Goal: Task Accomplishment & Management: Use online tool/utility

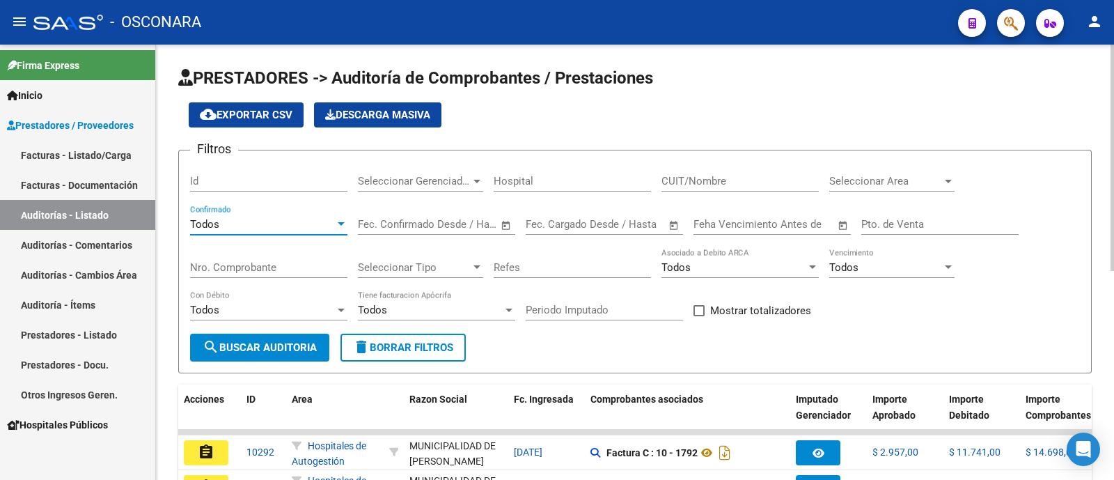
click at [226, 175] on input "Id" at bounding box center [268, 181] width 157 height 13
type input "7491"
click at [301, 331] on div "Todos Con Débito" at bounding box center [268, 311] width 157 height 43
click at [301, 356] on button "search Buscar Auditoria" at bounding box center [259, 347] width 139 height 28
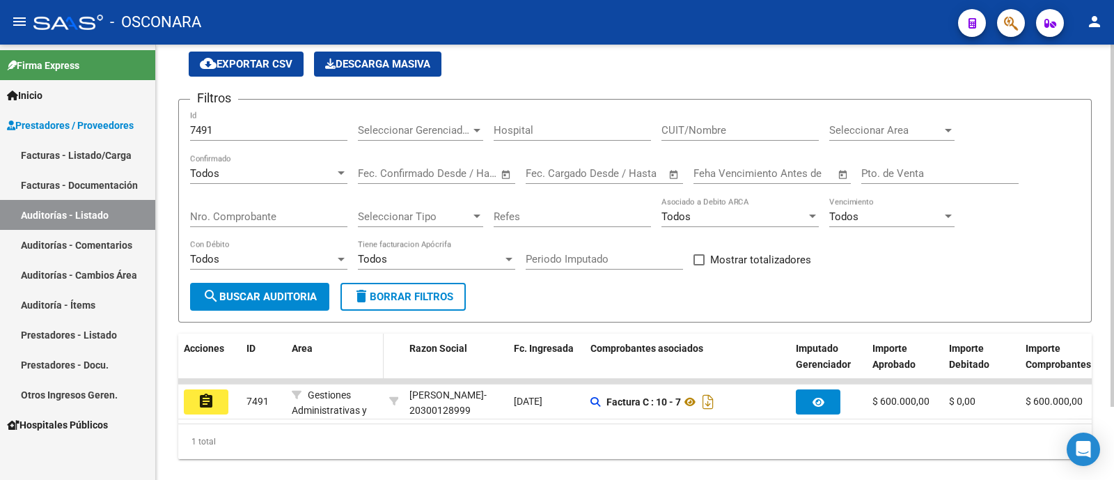
scroll to position [88, 0]
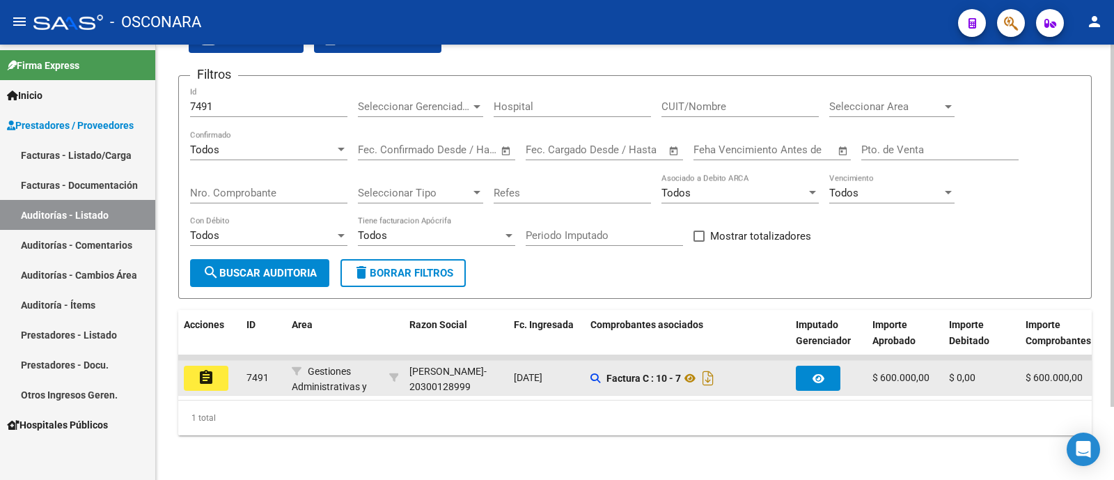
click at [209, 374] on button "assignment" at bounding box center [206, 377] width 45 height 25
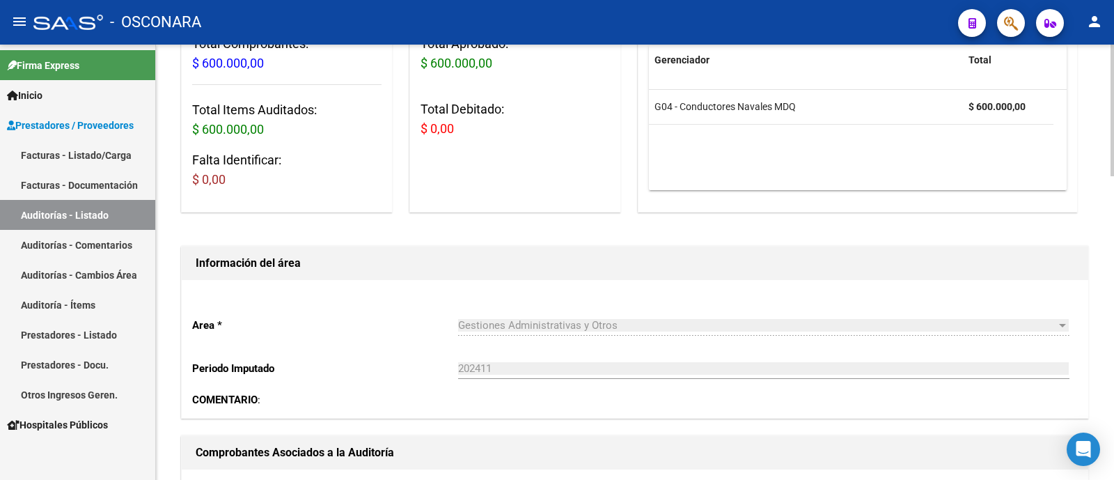
scroll to position [86, 0]
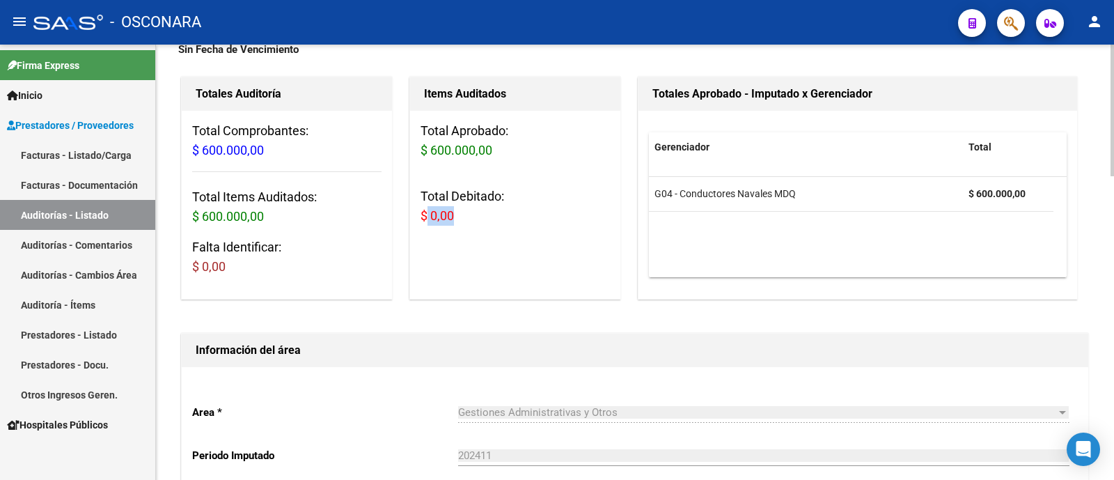
drag, startPoint x: 426, startPoint y: 212, endPoint x: 466, endPoint y: 222, distance: 41.7
click at [466, 222] on h3 "Total Debitado: $ 0,00" at bounding box center [514, 206] width 189 height 39
click at [465, 207] on h3 "Total Debitado: $ 0,00" at bounding box center [514, 206] width 189 height 39
click at [477, 216] on h3 "Total Debitado: $ 0,00" at bounding box center [514, 206] width 189 height 39
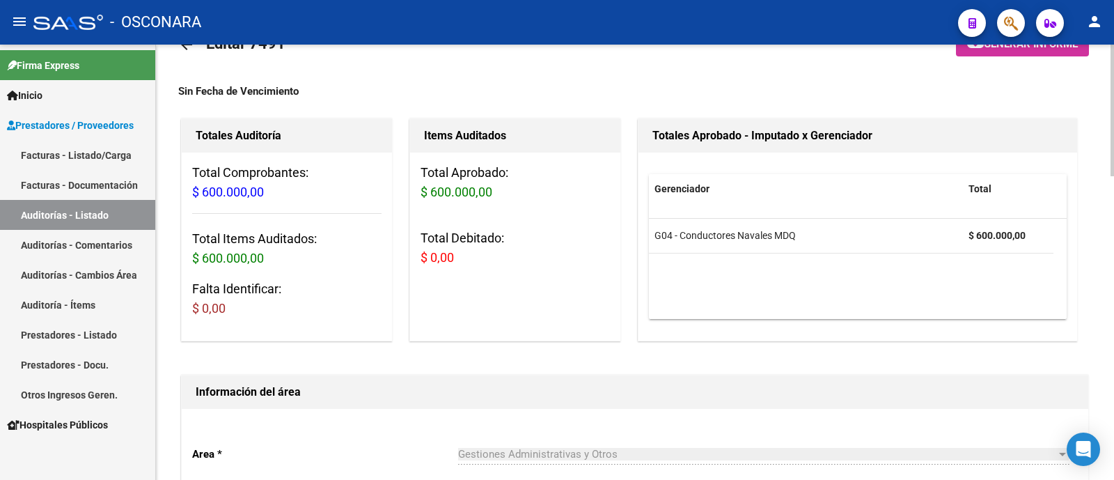
scroll to position [0, 0]
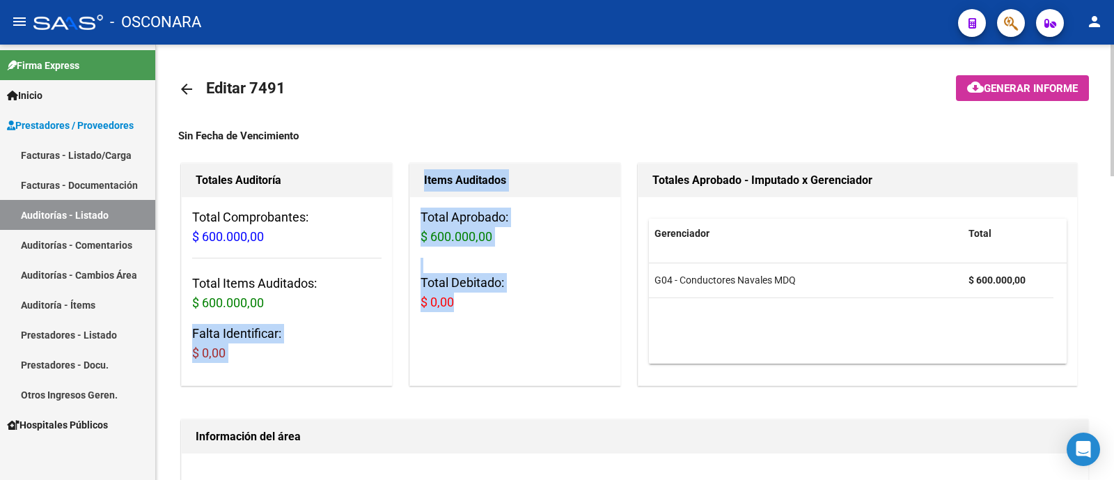
drag, startPoint x: 456, startPoint y: 308, endPoint x: 404, endPoint y: 297, distance: 52.7
click at [404, 297] on div "Totales Auditoría Total Comprobantes: $ 600.000,00 Total Items Auditados: $ 600…" at bounding box center [634, 274] width 913 height 228
click at [420, 315] on div "Total Aprobado: $ 600.000,00 Total Debitado: $ 0,00" at bounding box center [515, 265] width 210 height 136
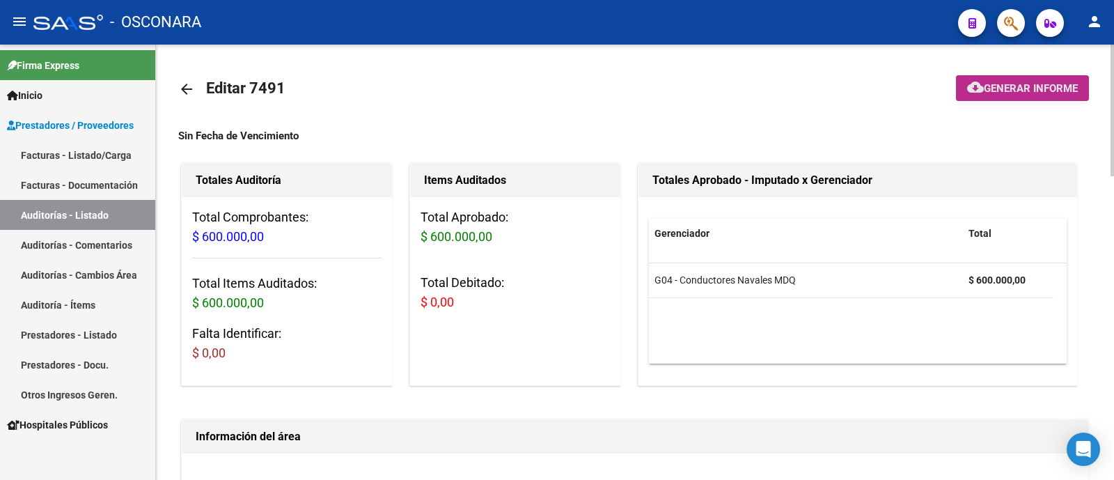
click at [1026, 85] on span "Generar informe" at bounding box center [1030, 88] width 94 height 13
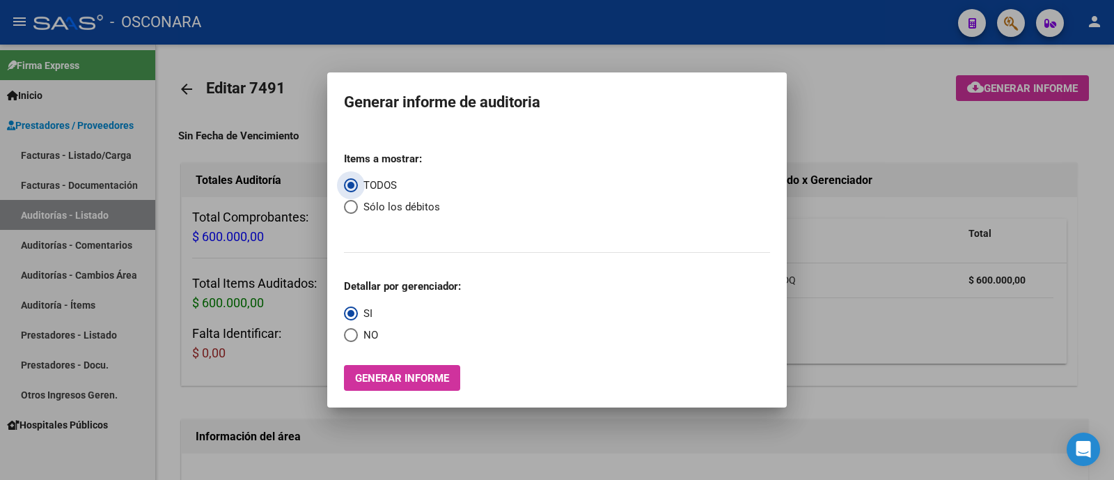
click at [405, 371] on span "Generar informe" at bounding box center [402, 377] width 94 height 13
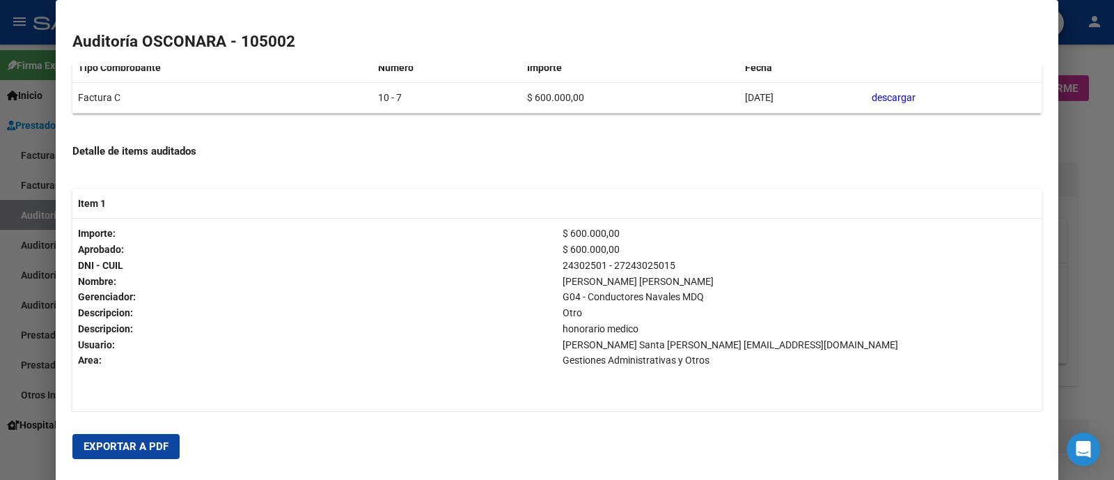
scroll to position [318, 0]
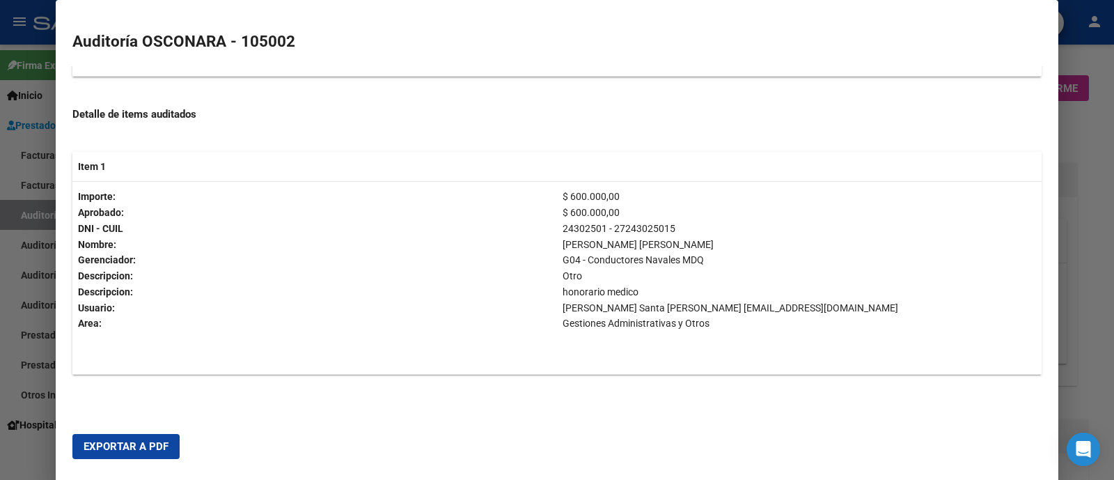
click at [112, 452] on button "Exportar a PDF" at bounding box center [125, 446] width 107 height 25
click at [1113, 108] on div at bounding box center [557, 240] width 1114 height 480
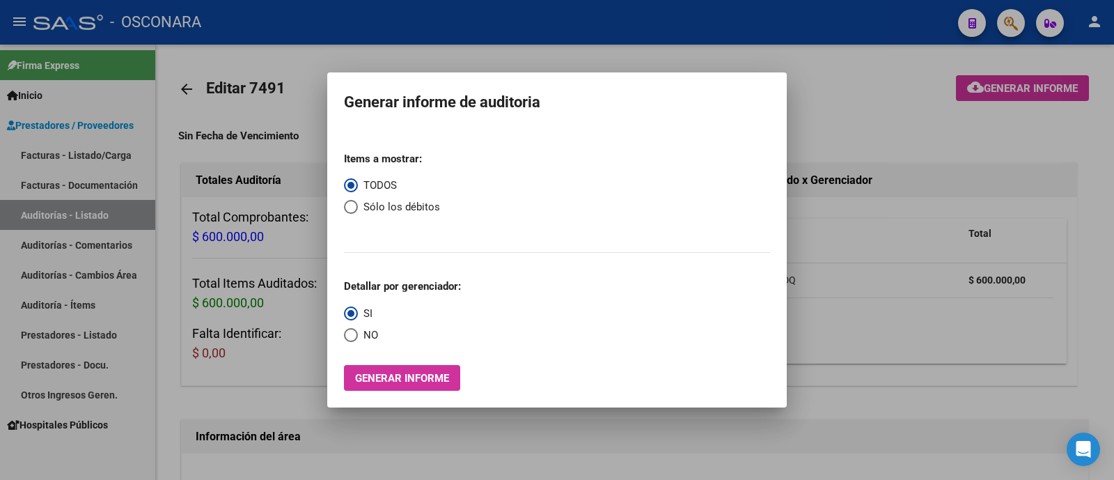
click at [205, 183] on div at bounding box center [557, 240] width 1114 height 480
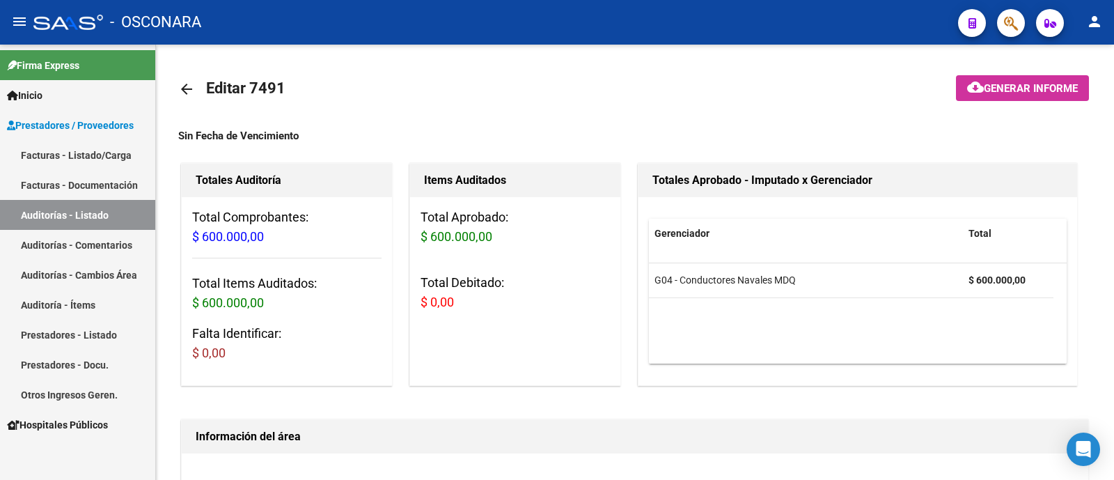
drag, startPoint x: 102, startPoint y: 223, endPoint x: 114, endPoint y: 220, distance: 12.2
click at [102, 223] on link "Auditorías - Listado" at bounding box center [77, 215] width 155 height 30
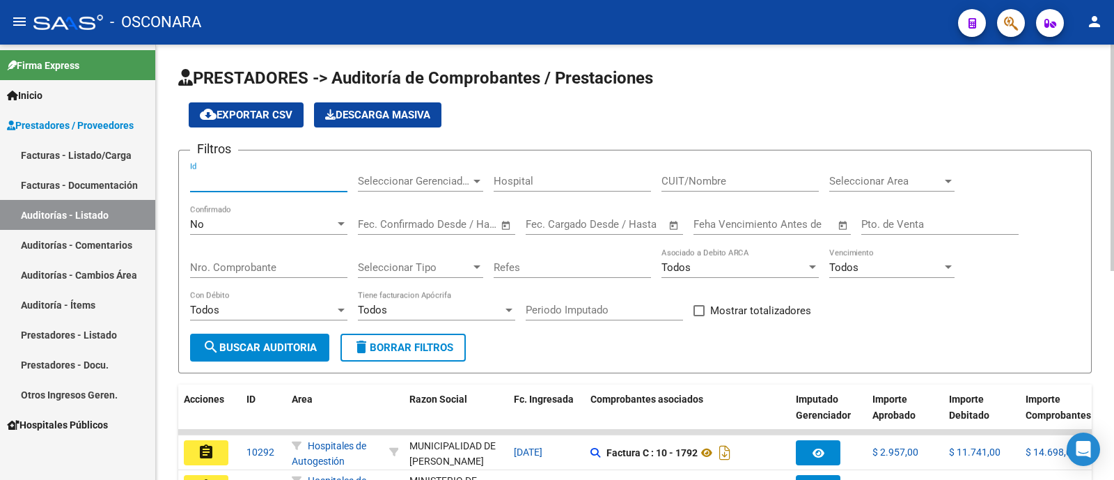
click at [257, 176] on input "Id" at bounding box center [268, 181] width 157 height 13
type input "7496"
click at [283, 223] on div "No" at bounding box center [262, 224] width 145 height 13
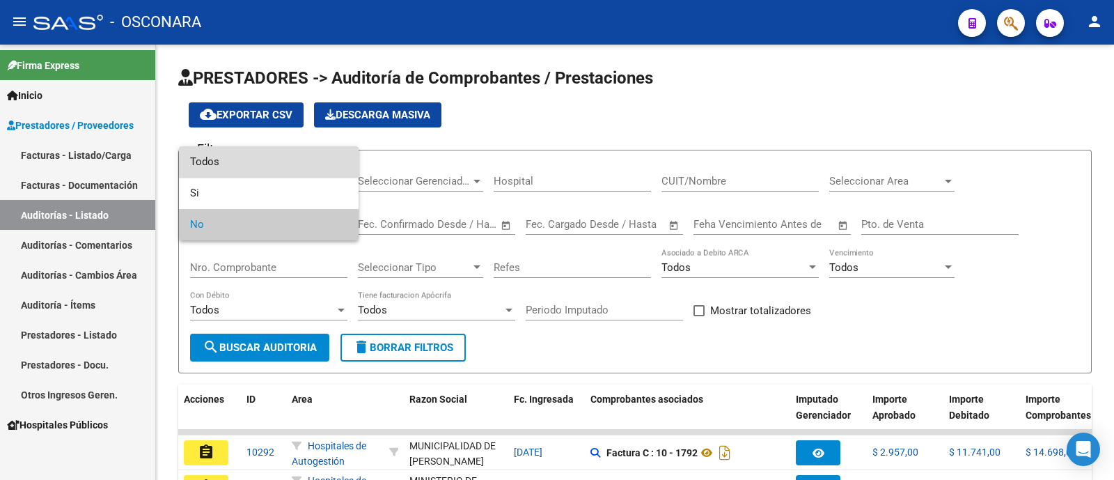
click at [269, 163] on span "Todos" at bounding box center [268, 161] width 157 height 31
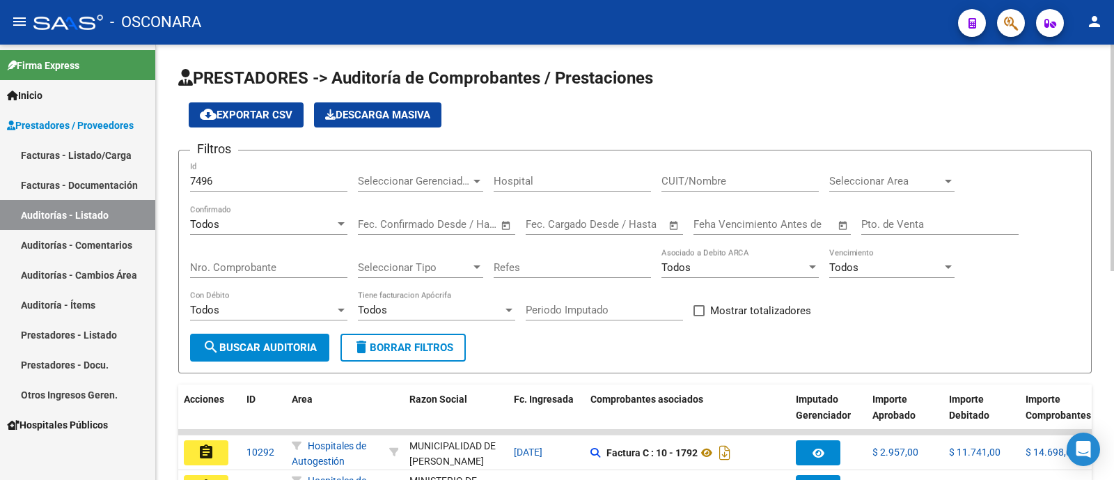
click at [236, 329] on div "Todos Con Débito" at bounding box center [268, 311] width 157 height 43
click at [239, 347] on span "search Buscar Auditoria" at bounding box center [260, 347] width 114 height 13
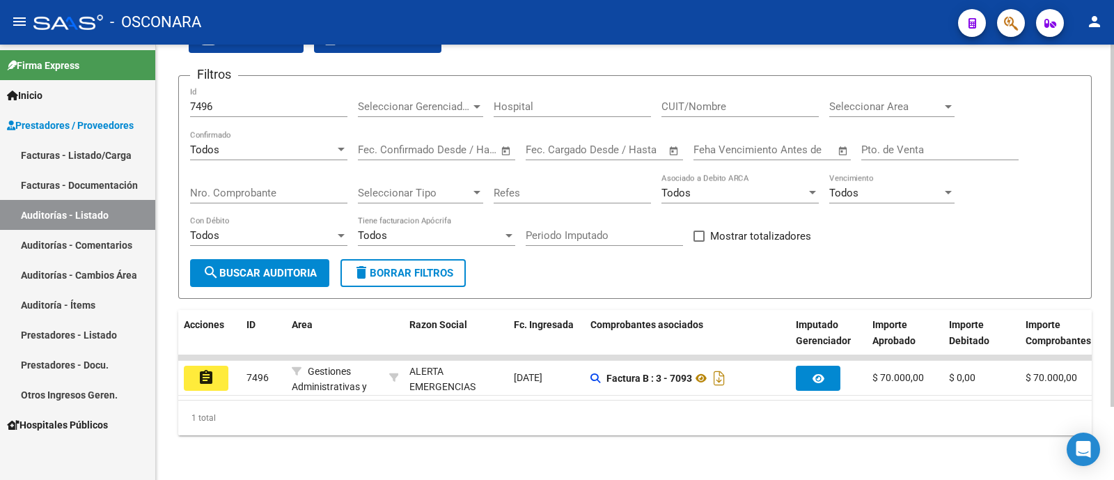
scroll to position [88, 0]
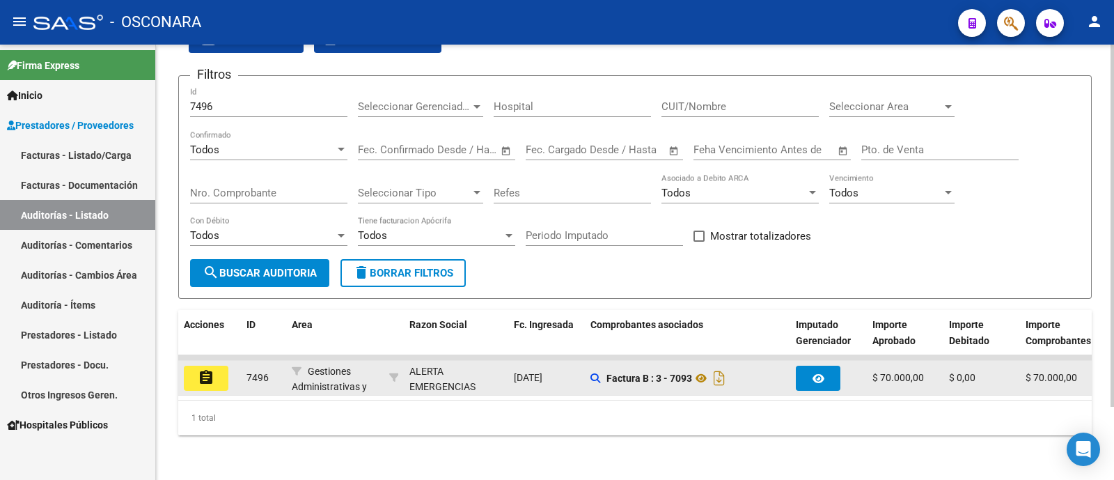
click at [202, 369] on mat-icon "assignment" at bounding box center [206, 377] width 17 height 17
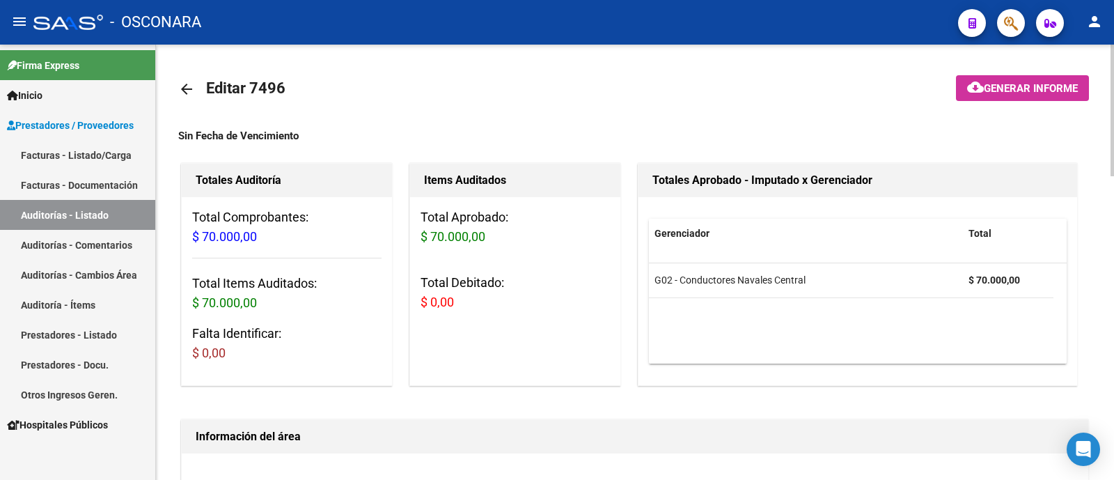
click at [1041, 79] on button "cloud_download Generar informe" at bounding box center [1022, 88] width 133 height 26
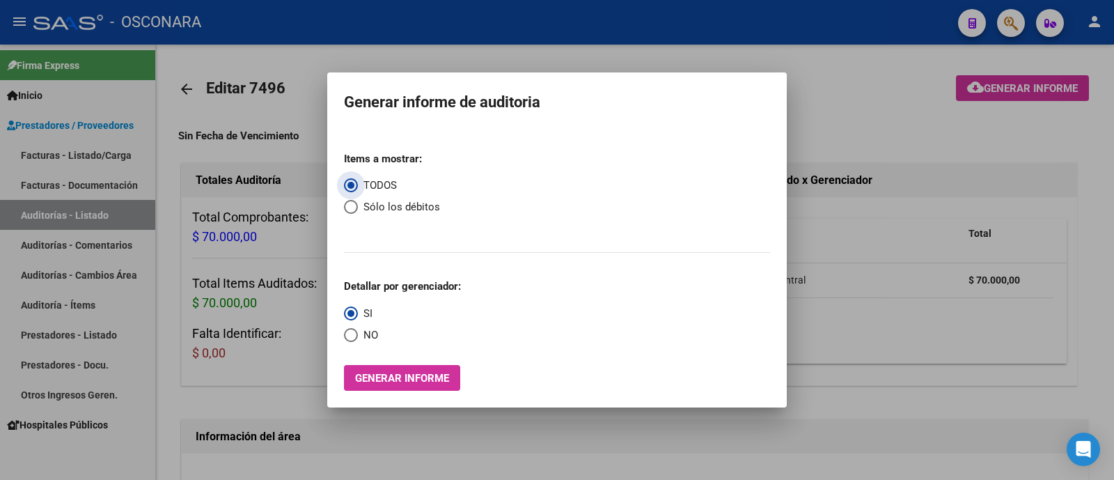
click at [407, 390] on button "Generar informe" at bounding box center [402, 378] width 116 height 26
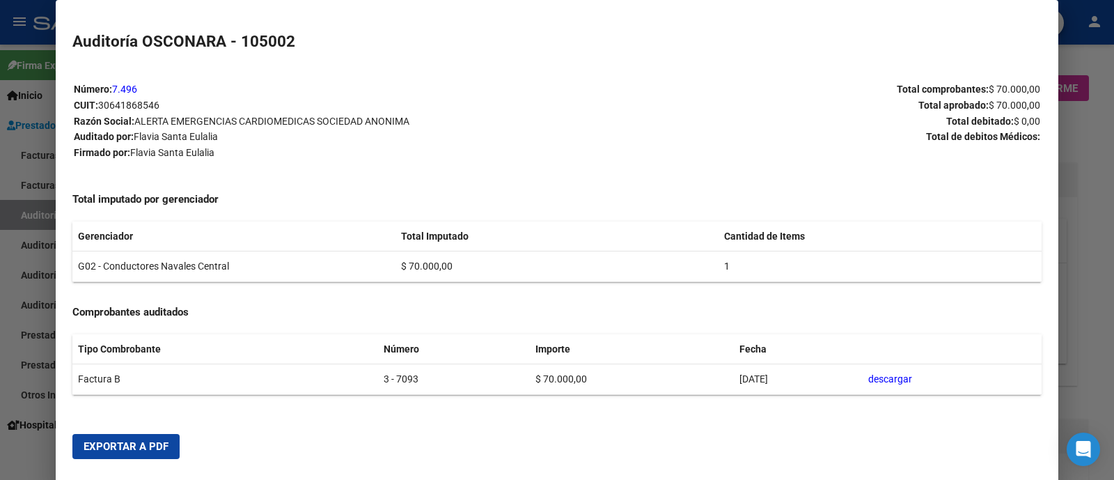
click at [152, 453] on button "Exportar a PDF" at bounding box center [125, 446] width 107 height 25
click at [1098, 158] on div at bounding box center [557, 240] width 1114 height 480
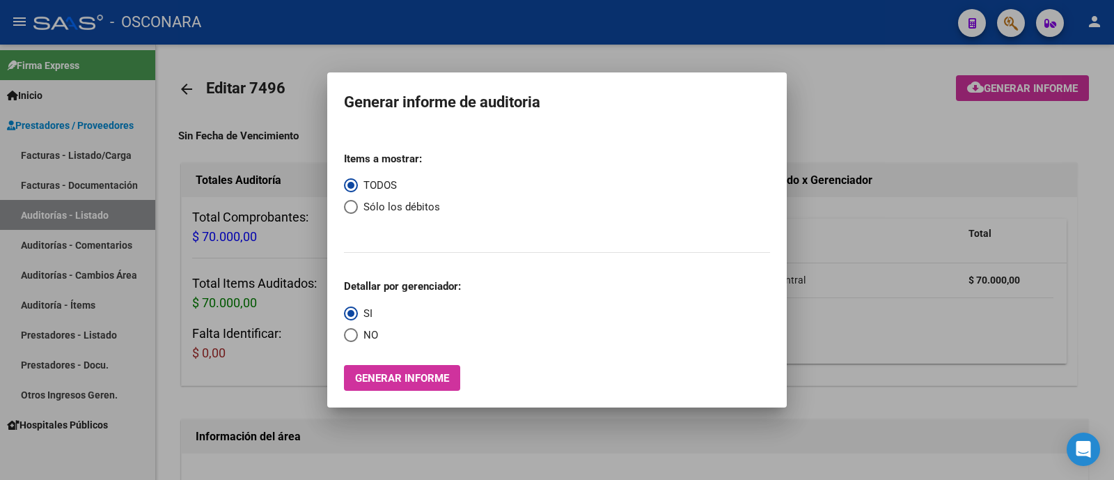
click at [247, 194] on div at bounding box center [557, 240] width 1114 height 480
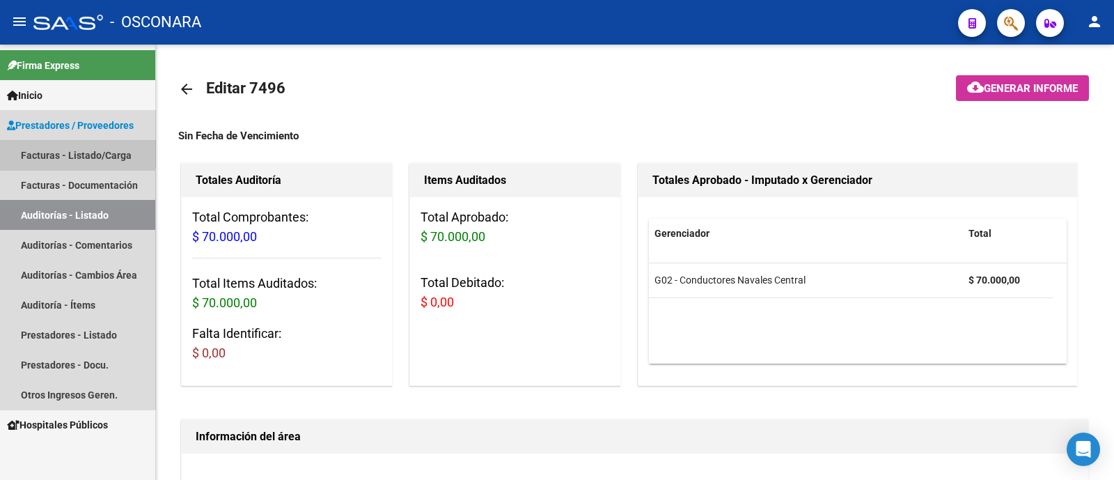
click at [70, 148] on link "Facturas - Listado/Carga" at bounding box center [77, 155] width 155 height 30
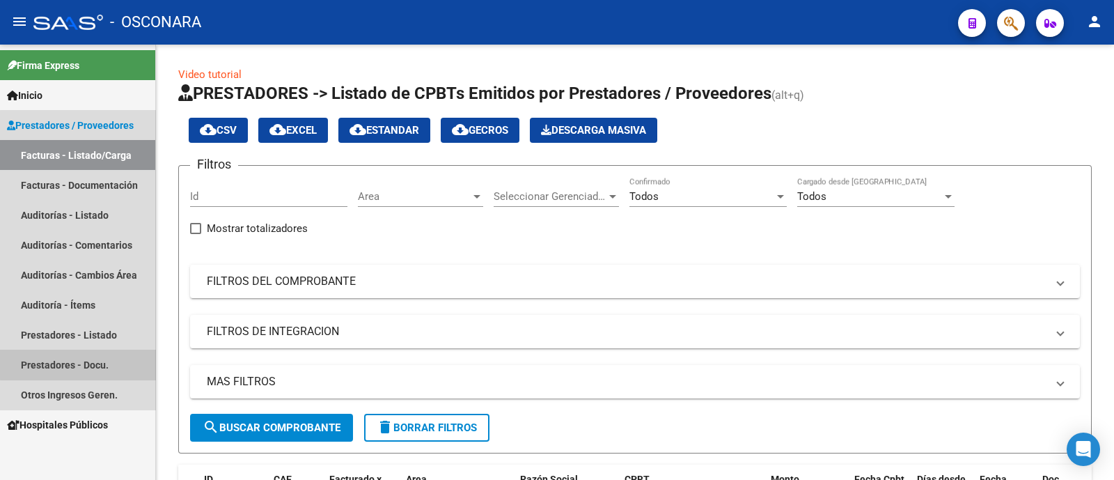
click at [81, 361] on link "Prestadores - Docu." at bounding box center [77, 364] width 155 height 30
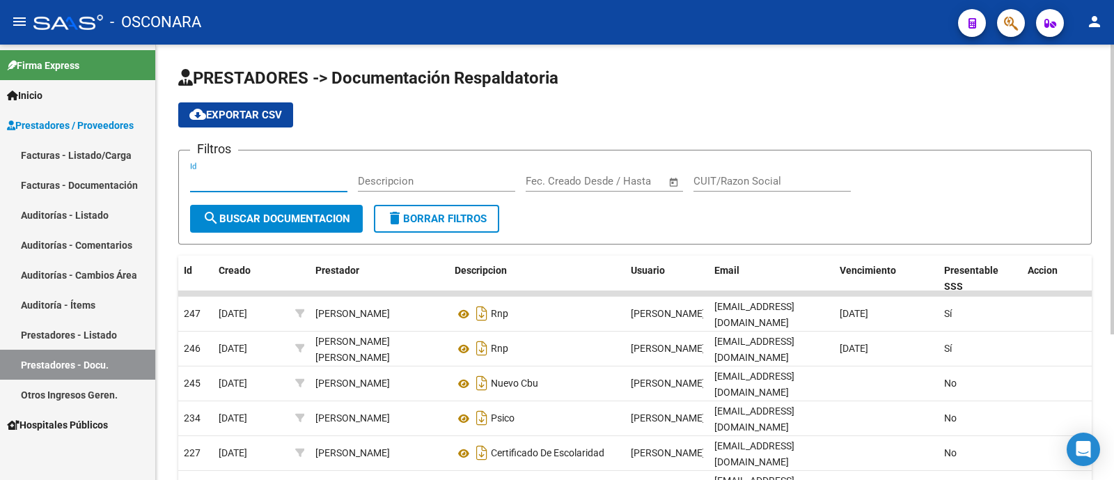
click at [209, 186] on input "Id" at bounding box center [268, 181] width 157 height 13
type input "7496"
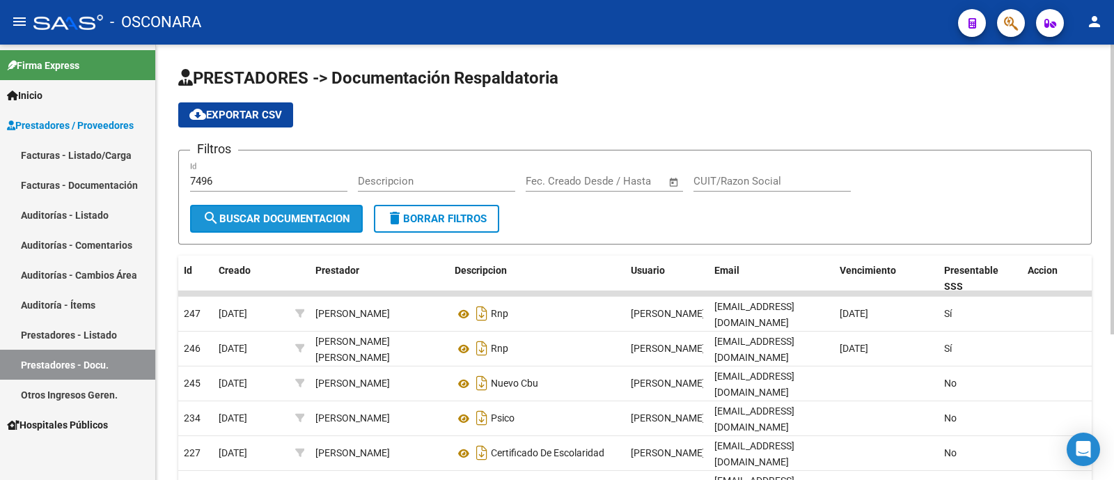
click at [265, 209] on button "search Buscar Documentacion" at bounding box center [276, 219] width 173 height 28
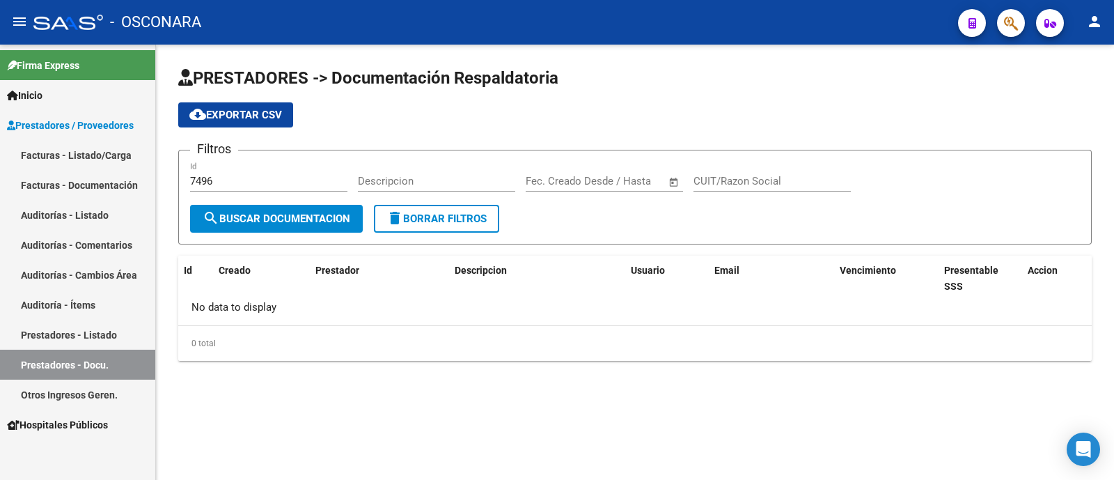
click at [59, 335] on link "Prestadores - Listado" at bounding box center [77, 334] width 155 height 30
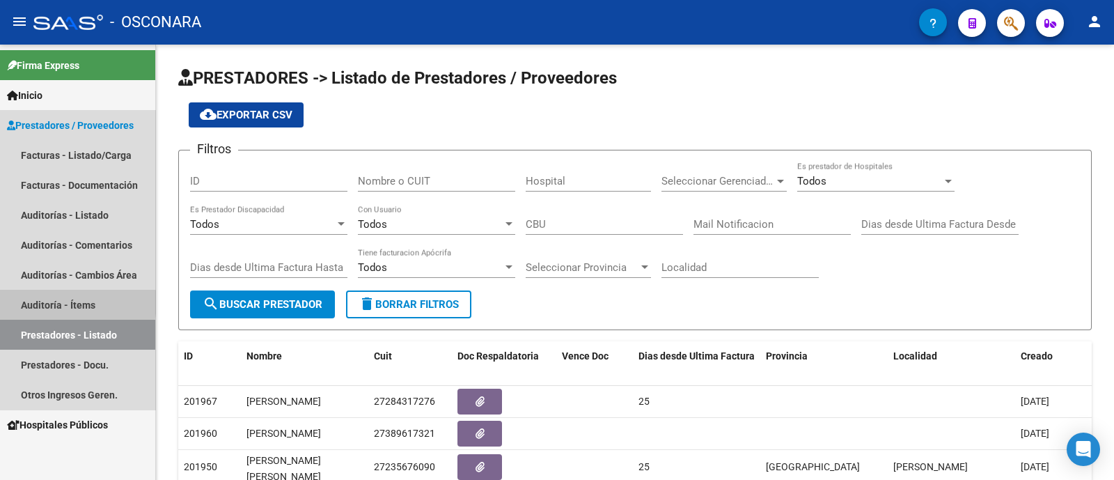
click at [59, 302] on link "Auditoría - Ítems" at bounding box center [77, 305] width 155 height 30
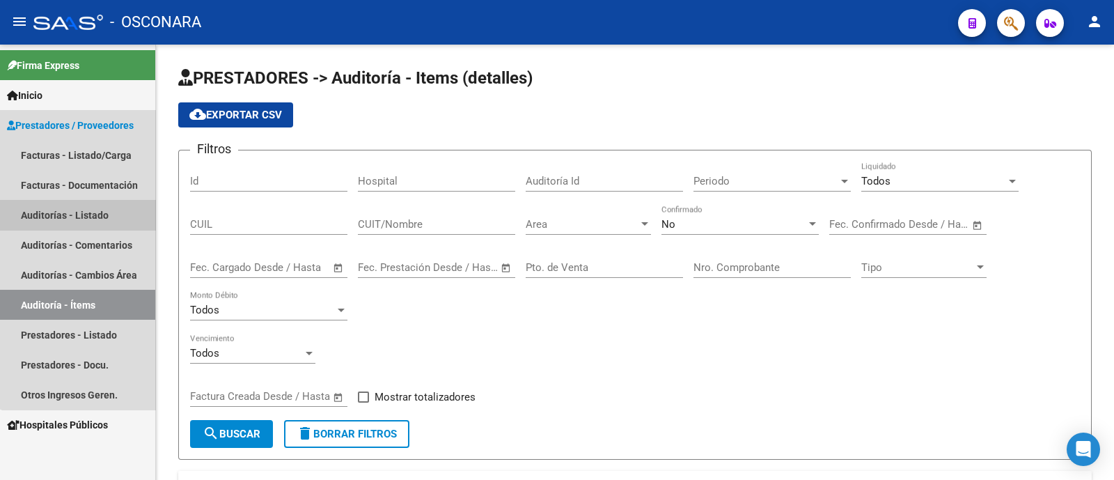
click at [88, 205] on link "Auditorías - Listado" at bounding box center [77, 215] width 155 height 30
